Goal: Information Seeking & Learning: Find specific page/section

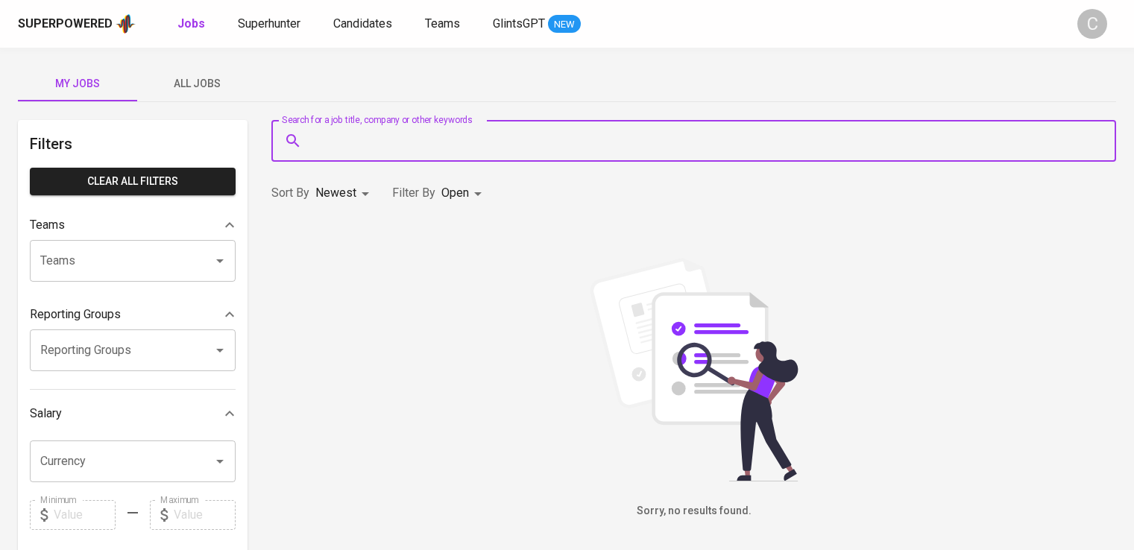
click at [292, 28] on span "Superhunter" at bounding box center [269, 23] width 63 height 14
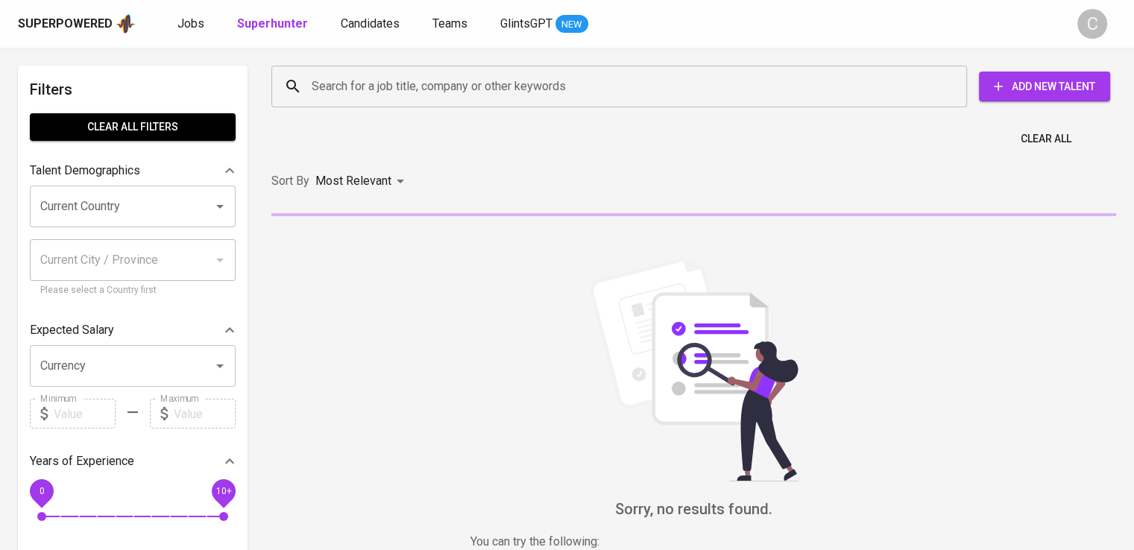
click at [535, 89] on input "Search for a job title, company or other keywords" at bounding box center [623, 86] width 630 height 28
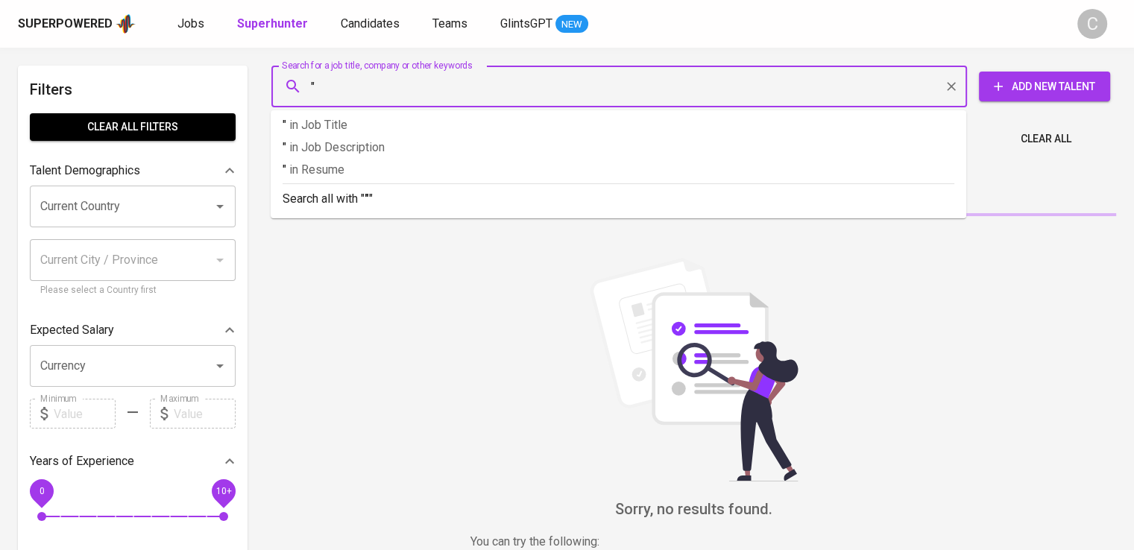
paste input "Somic [GEOGRAPHIC_DATA]"
type input ""Somic Indonesia""
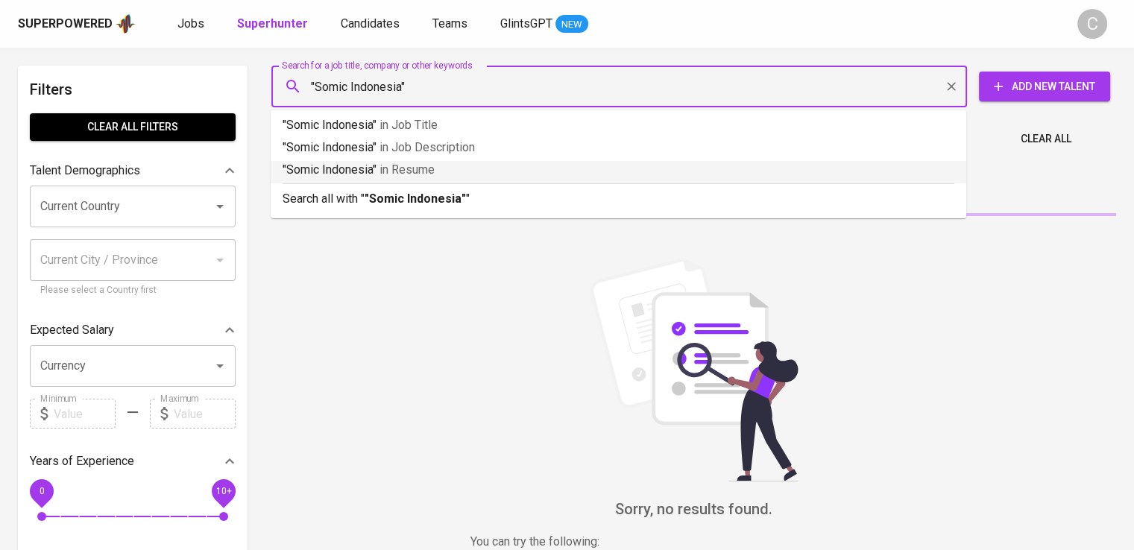
click at [497, 166] on p ""Somic Indonesia" in Resume" at bounding box center [619, 170] width 672 height 18
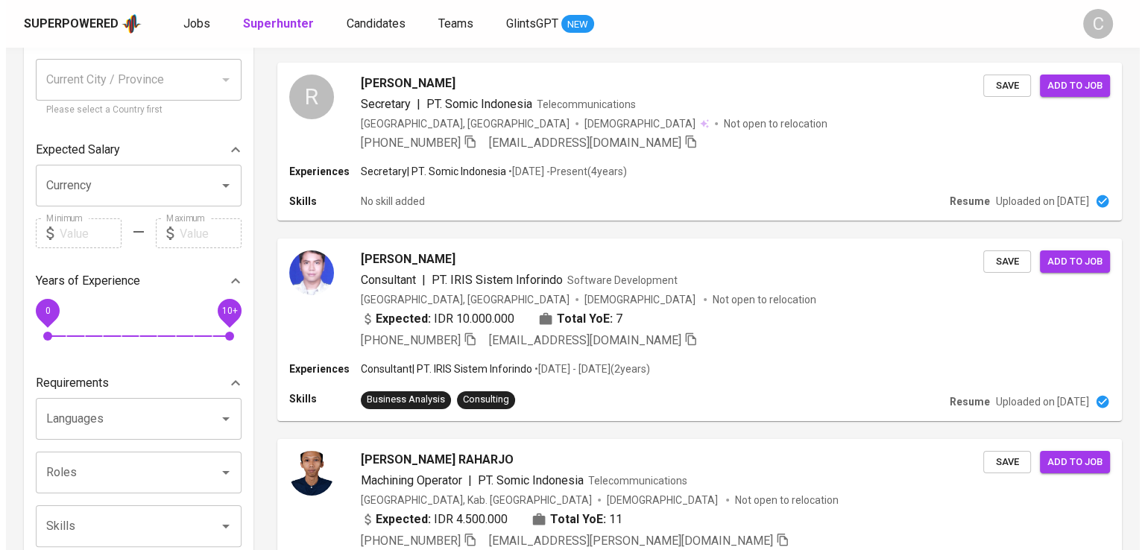
scroll to position [169, 0]
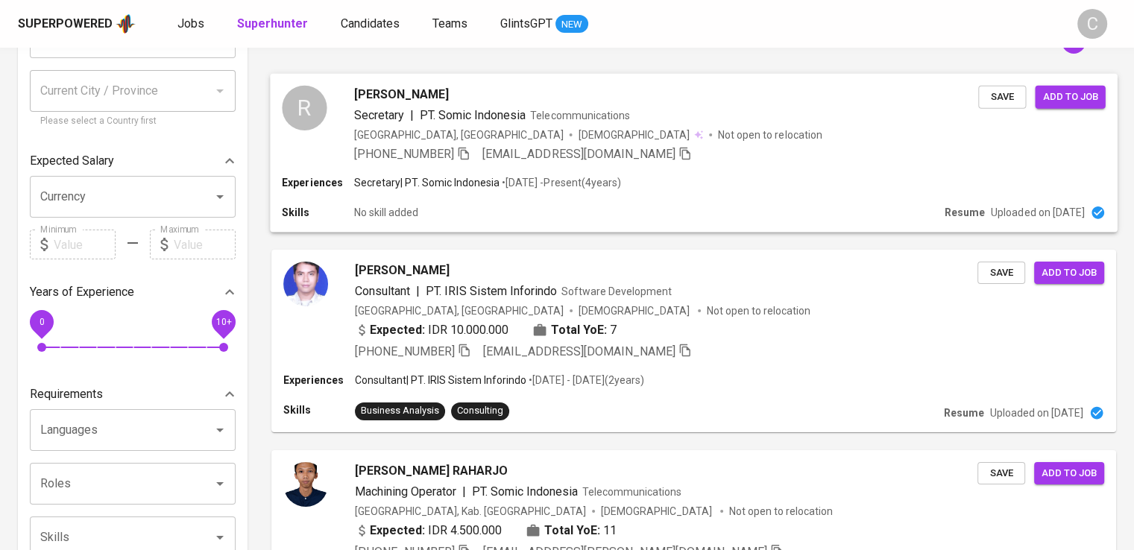
click at [718, 138] on p "Not open to relocation" at bounding box center [770, 134] width 104 height 15
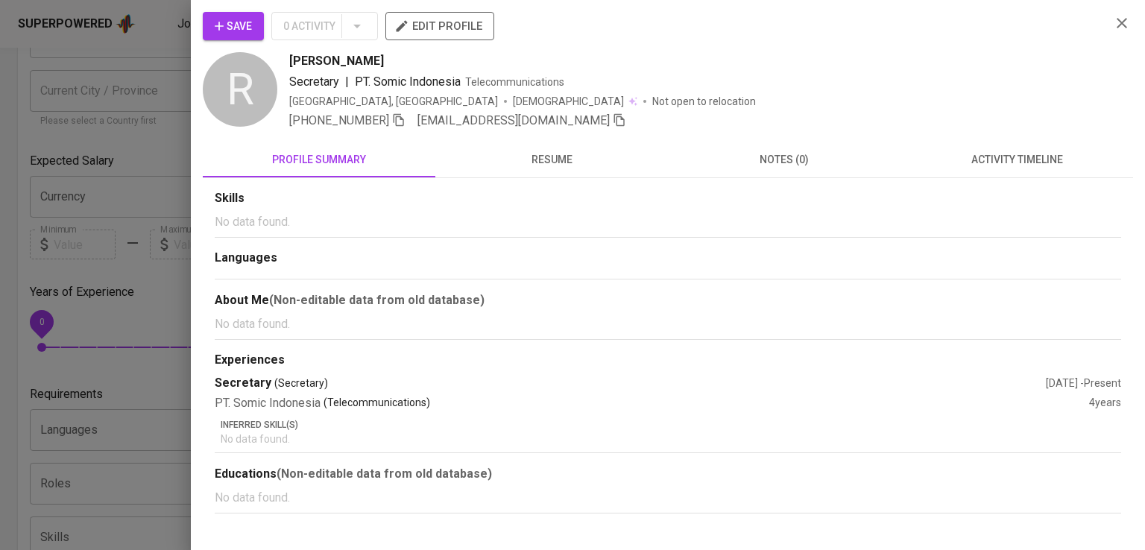
click at [792, 78] on div "Secretary | PT. Somic Indonesia Telecommunications" at bounding box center [694, 82] width 810 height 18
click at [404, 120] on icon "button" at bounding box center [399, 120] width 10 height 13
